Goal: Information Seeking & Learning: Learn about a topic

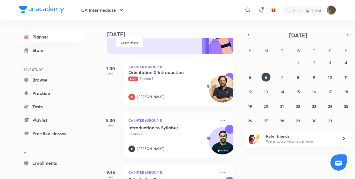
scroll to position [65, 0]
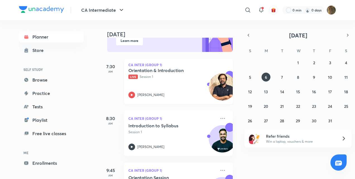
click at [131, 94] on icon at bounding box center [132, 95] width 2 height 2
